Goal: Task Accomplishment & Management: Use online tool/utility

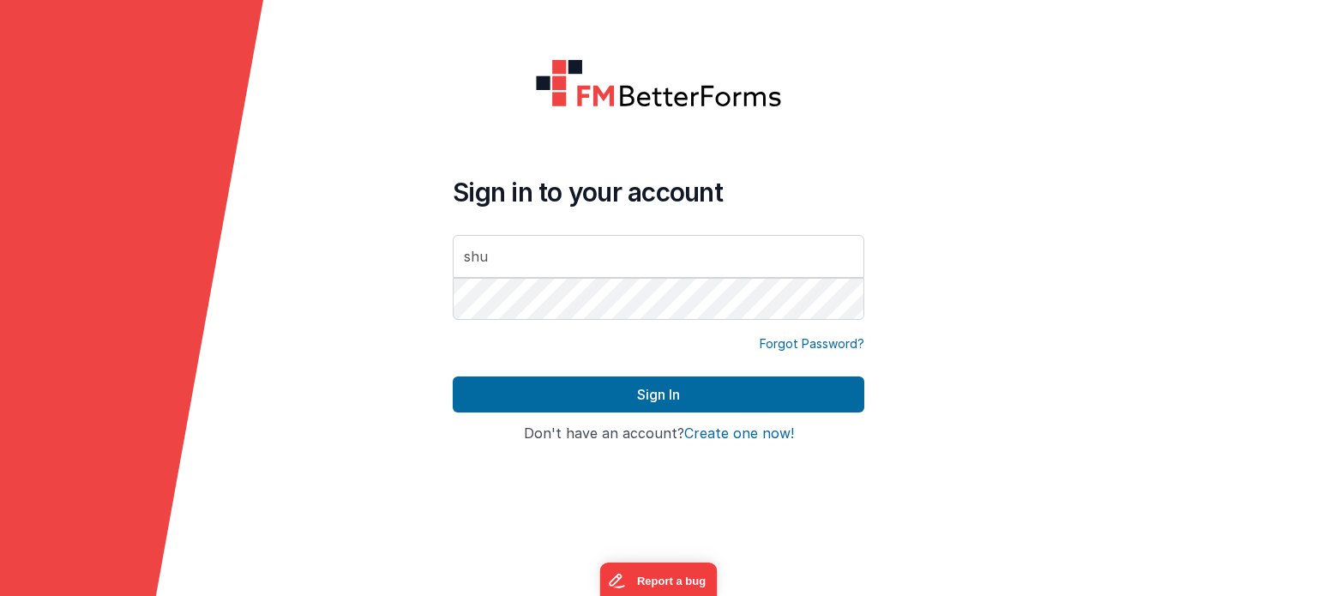
type input "[PERSON_NAME][EMAIL_ADDRESS][DOMAIN_NAME]"
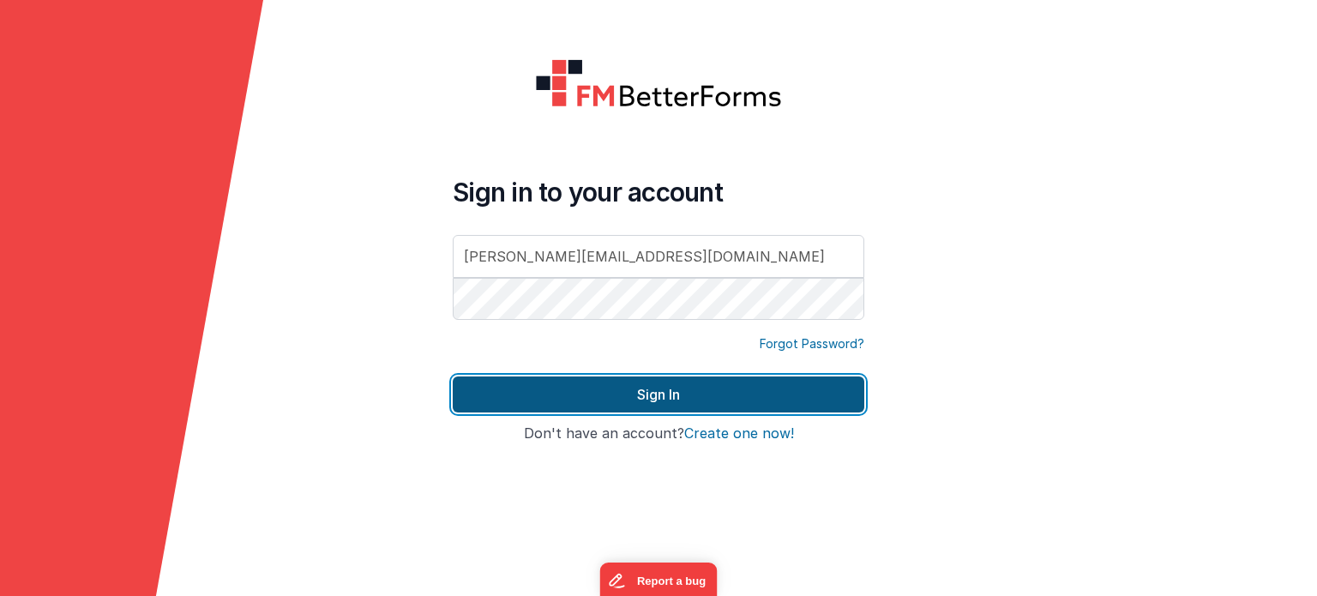
click at [767, 376] on button "Sign In" at bounding box center [659, 394] width 412 height 36
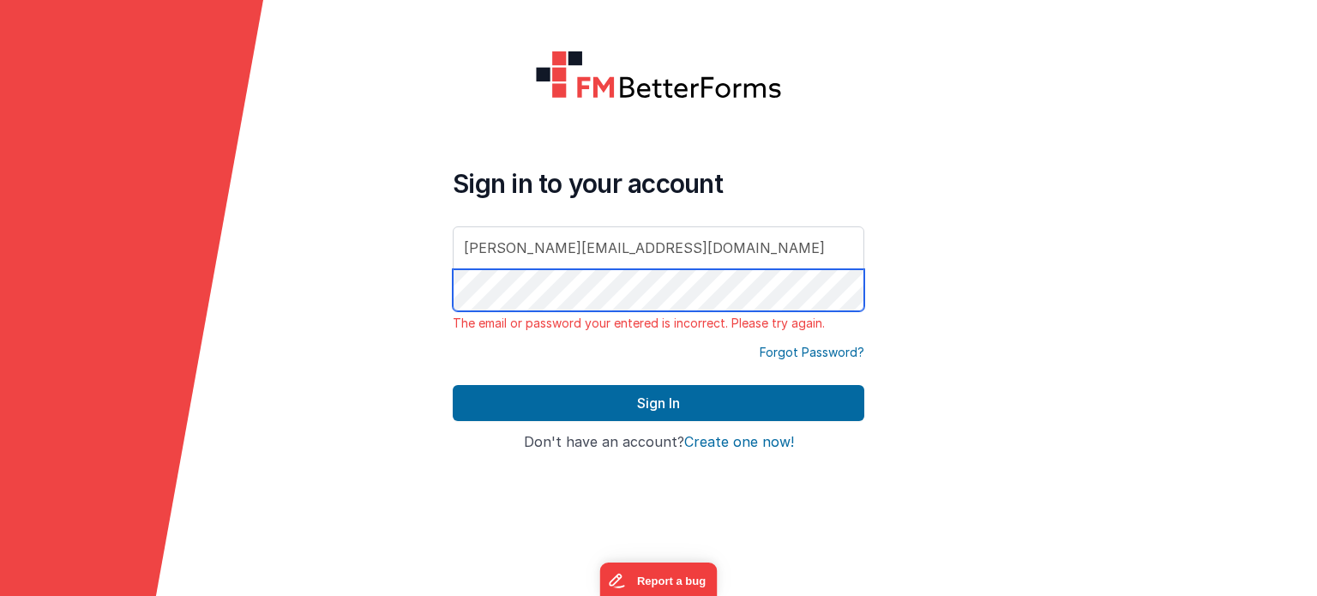
click at [418, 285] on form "Sign in to your account [PERSON_NAME][EMAIL_ADDRESS][DOMAIN_NAME] The email or …" at bounding box center [658, 298] width 1317 height 596
click at [453, 385] on button "Sign In" at bounding box center [659, 403] width 412 height 36
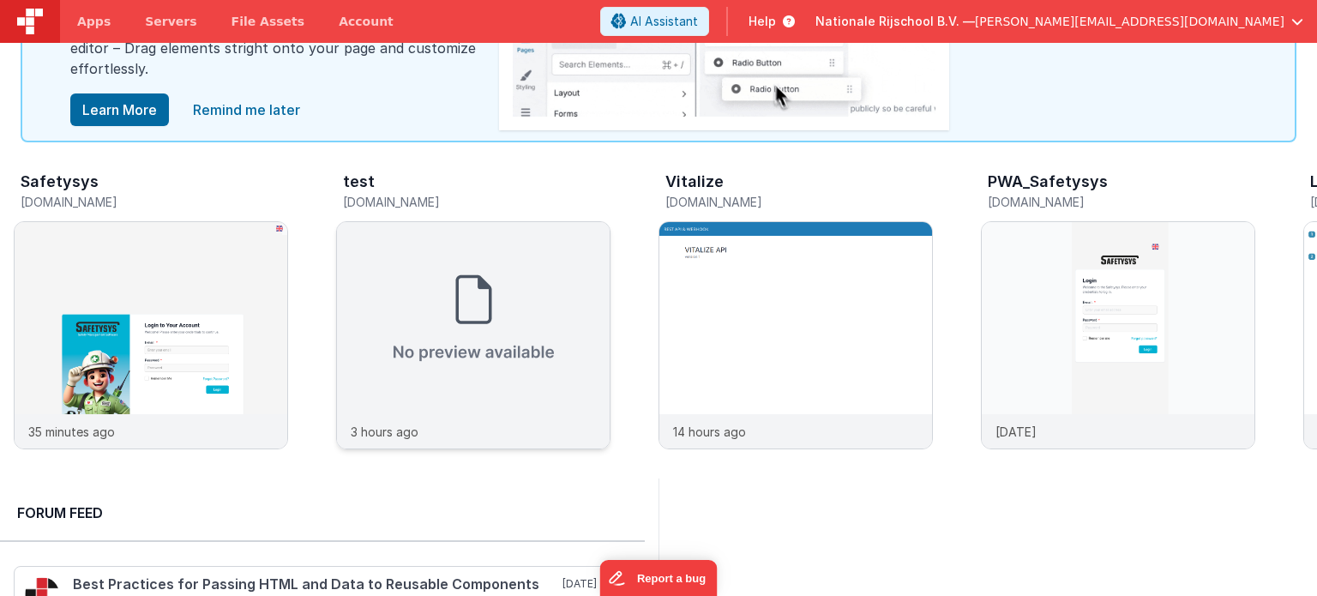
scroll to position [85, 0]
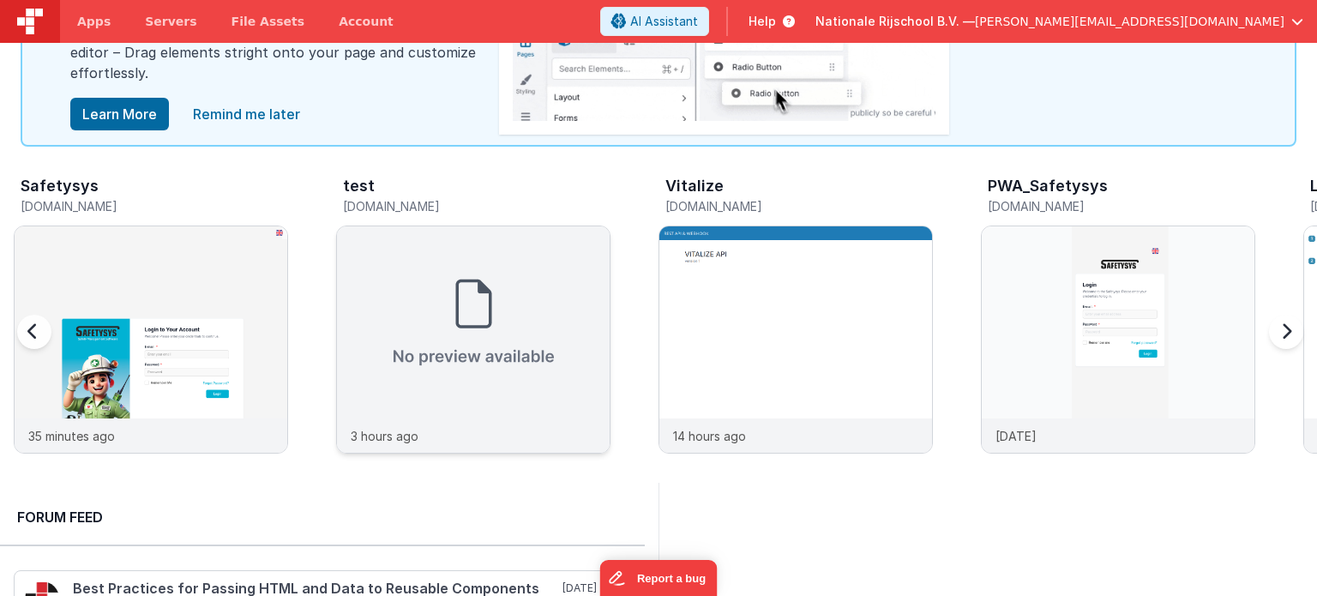
click at [570, 308] on img at bounding box center [473, 322] width 273 height 192
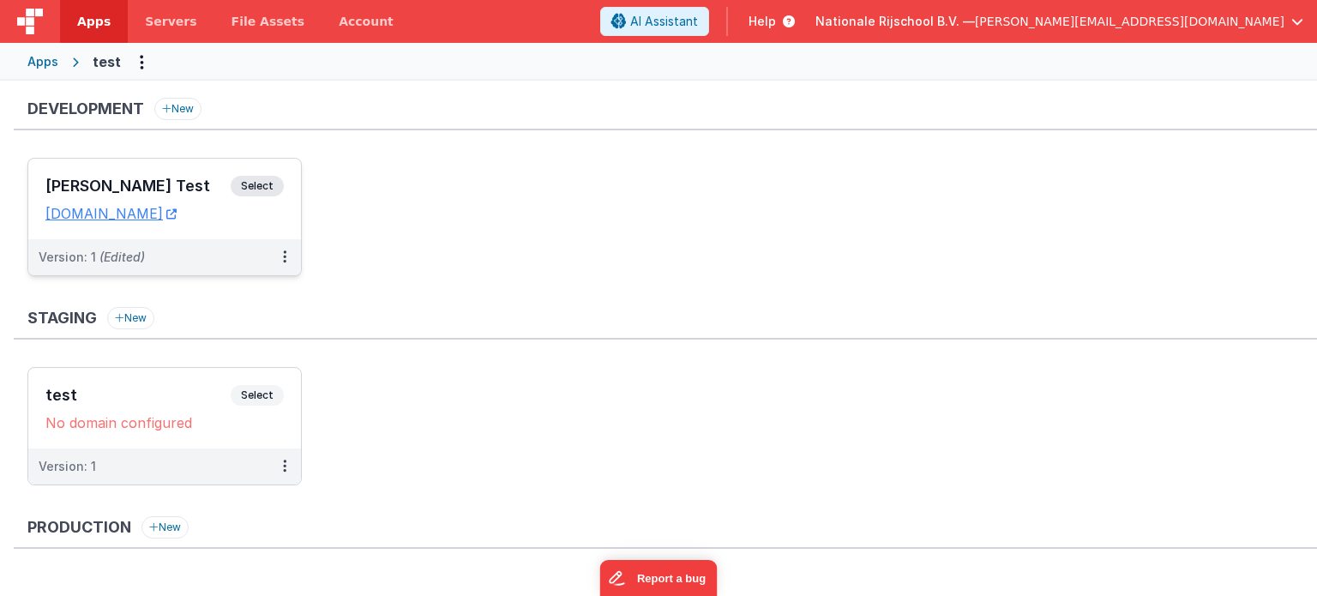
click at [254, 195] on span "Select" at bounding box center [257, 186] width 53 height 21
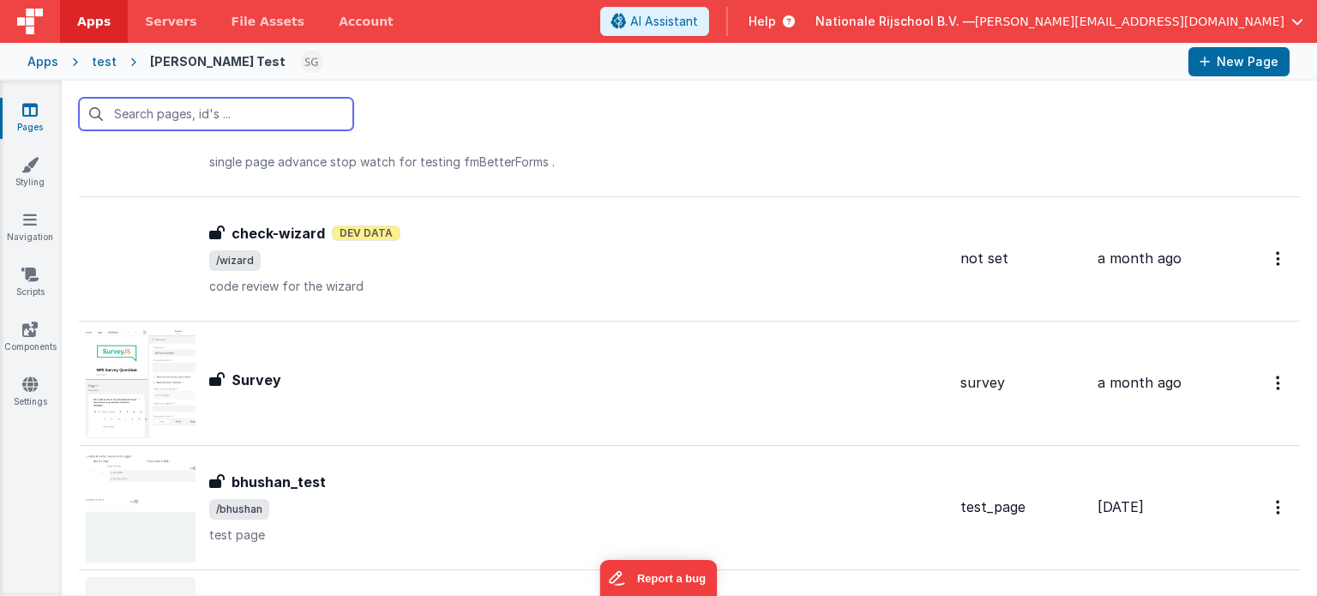
scroll to position [3021, 0]
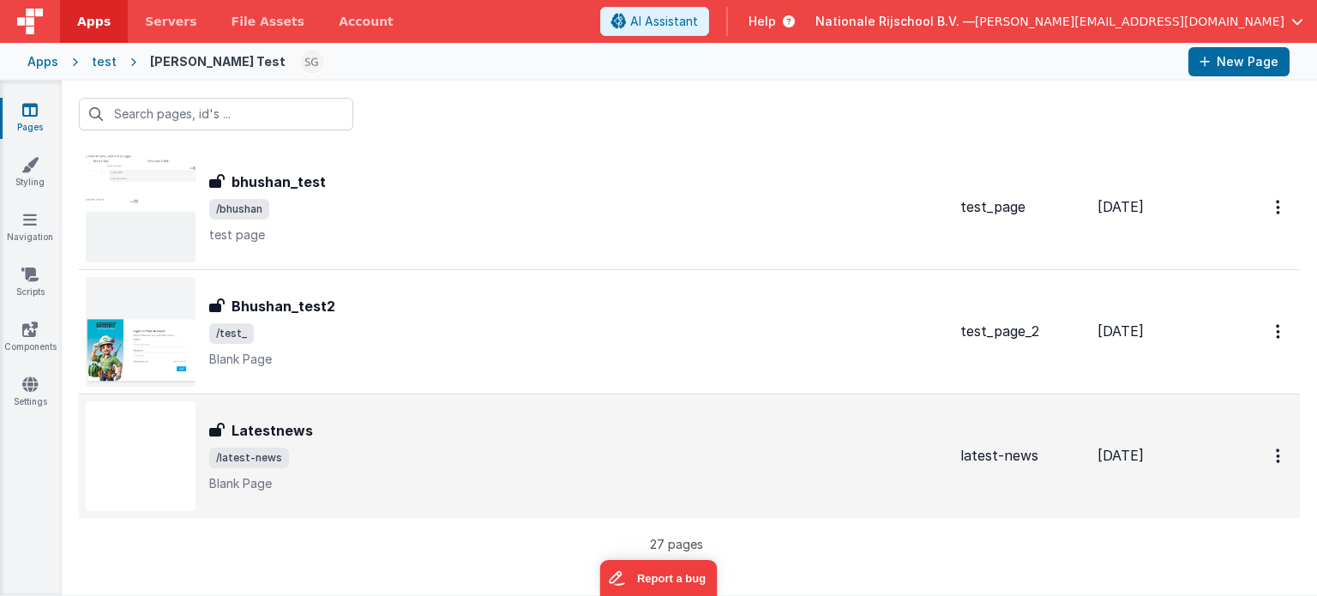
click at [477, 420] on div "Latestnews" at bounding box center [577, 430] width 737 height 21
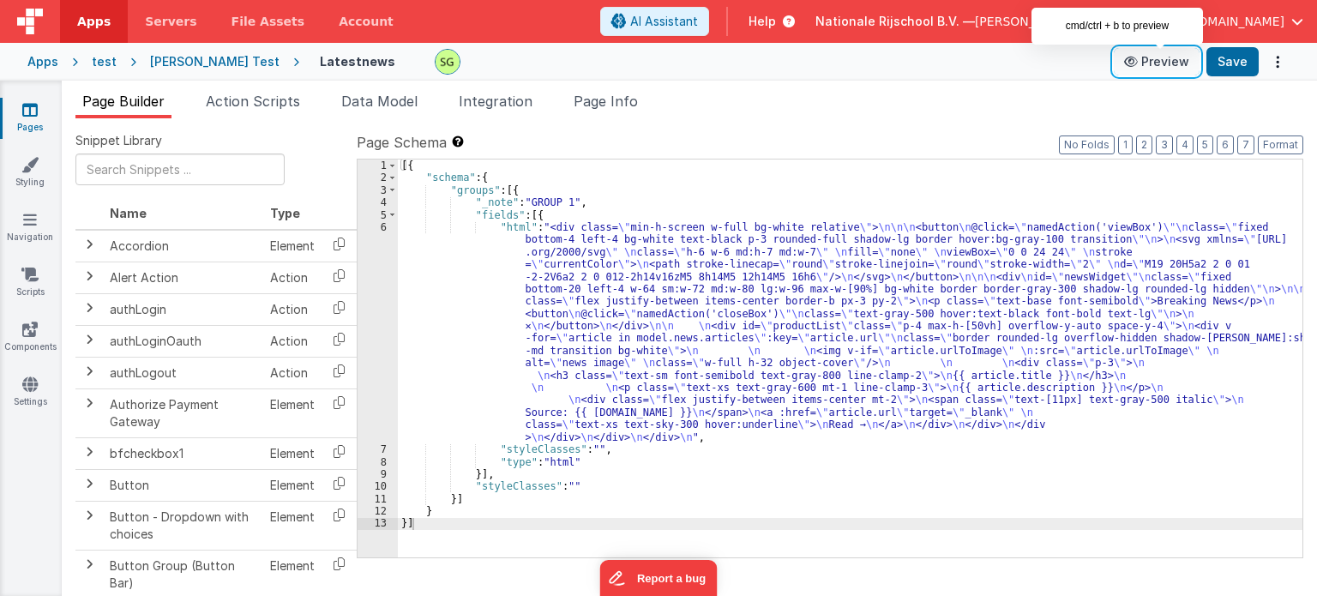
click at [1166, 57] on button "Preview" at bounding box center [1157, 61] width 86 height 27
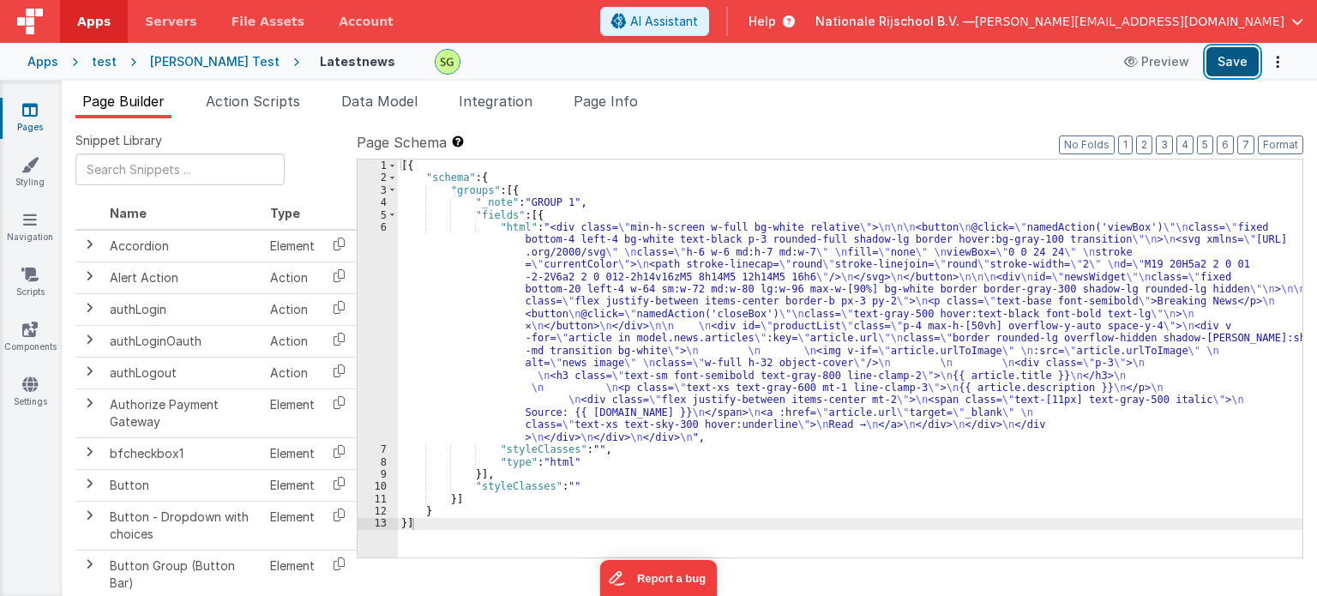
click at [1223, 63] on button "Save" at bounding box center [1232, 61] width 52 height 29
